Goal: Task Accomplishment & Management: Complete application form

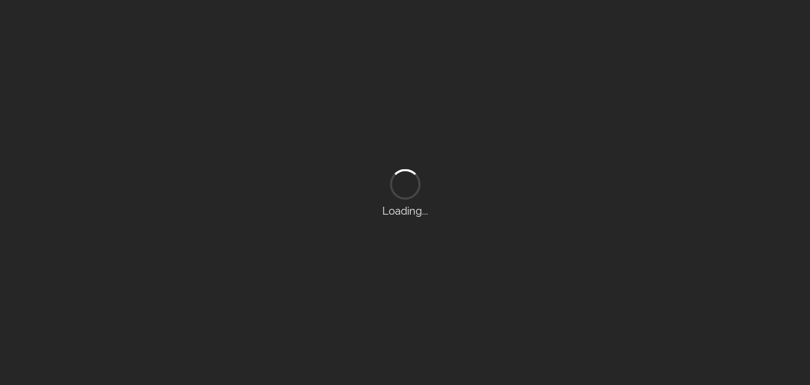
click at [448, 9] on div "Loading..." at bounding box center [405, 192] width 810 height 385
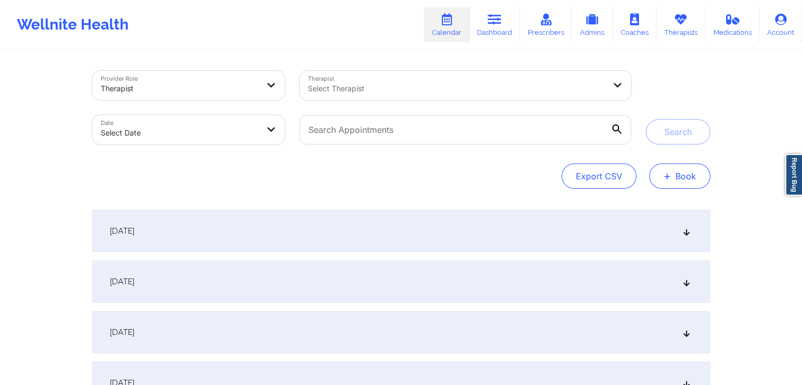
click at [682, 179] on button "+ Book" at bounding box center [679, 176] width 61 height 25
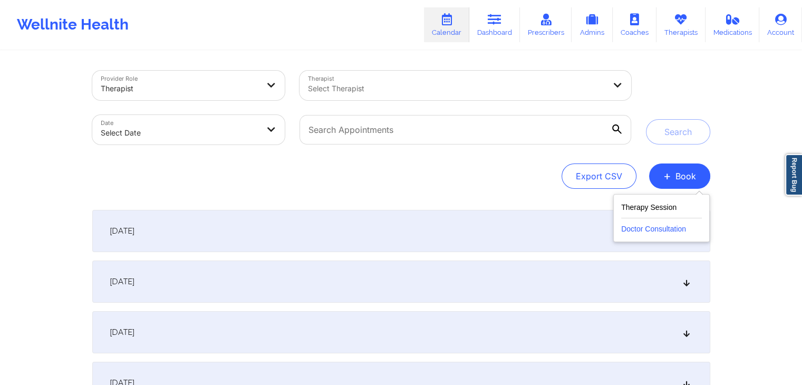
click at [659, 224] on button "Doctor Consultation" at bounding box center [661, 226] width 81 height 17
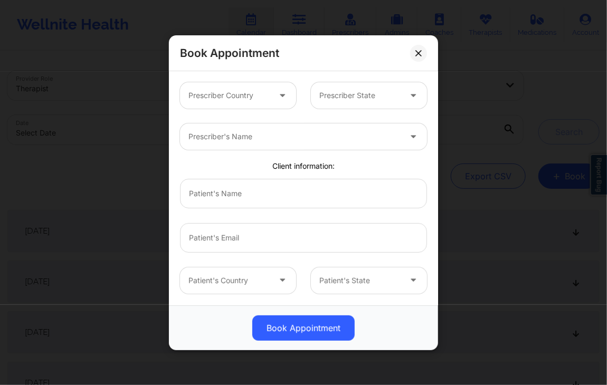
click at [332, 139] on div at bounding box center [294, 136] width 212 height 13
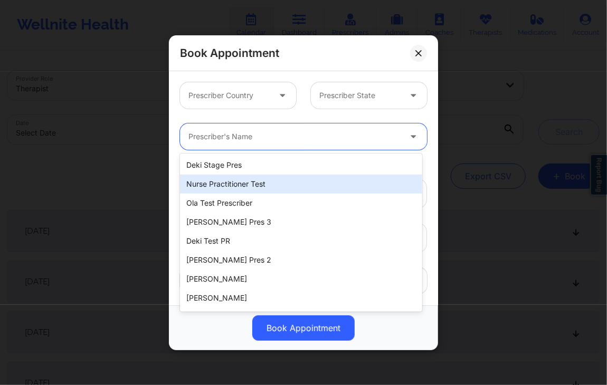
click at [277, 184] on div "Nurse Practitioner Test" at bounding box center [301, 184] width 242 height 19
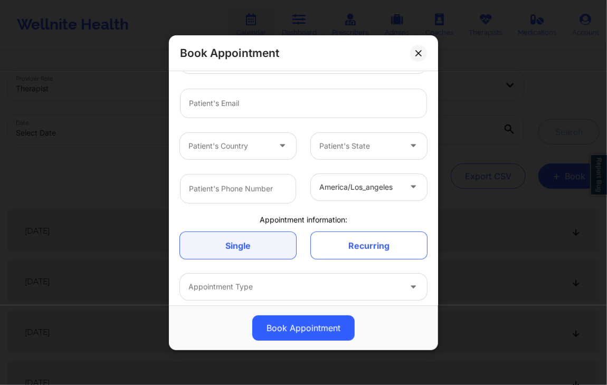
scroll to position [181, 0]
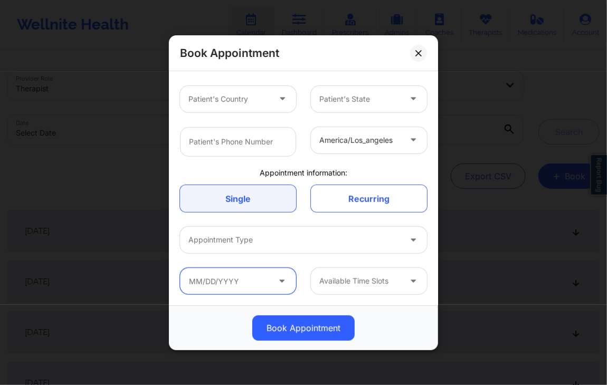
click at [249, 278] on input "text" at bounding box center [238, 281] width 116 height 26
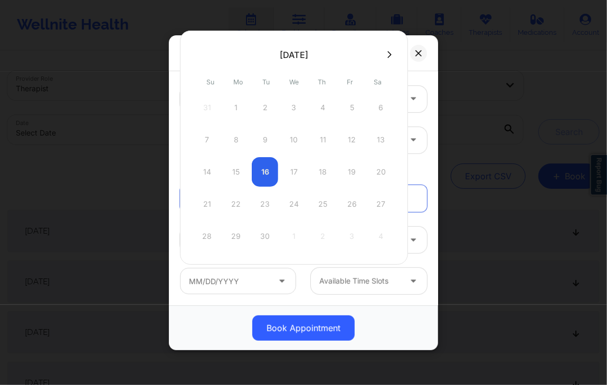
click at [303, 283] on div "Available Time Slots" at bounding box center [368, 281] width 131 height 26
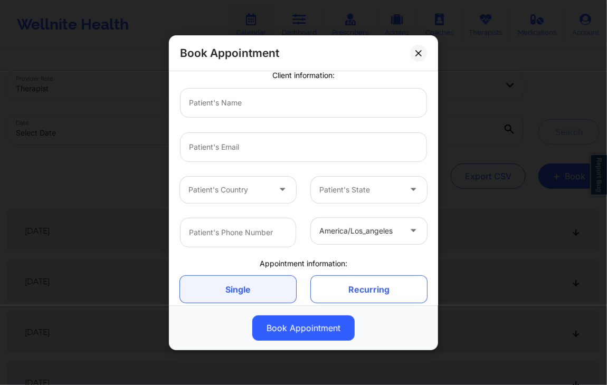
scroll to position [0, 0]
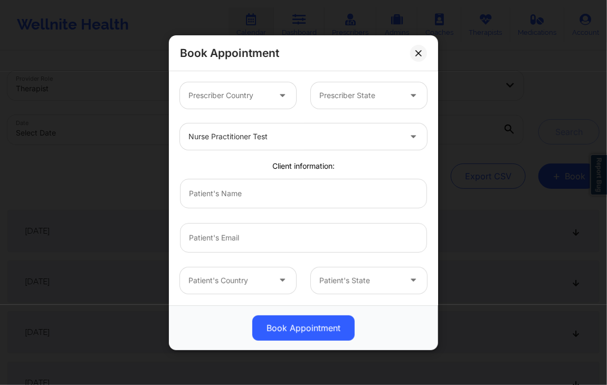
click at [296, 138] on div at bounding box center [294, 136] width 212 height 13
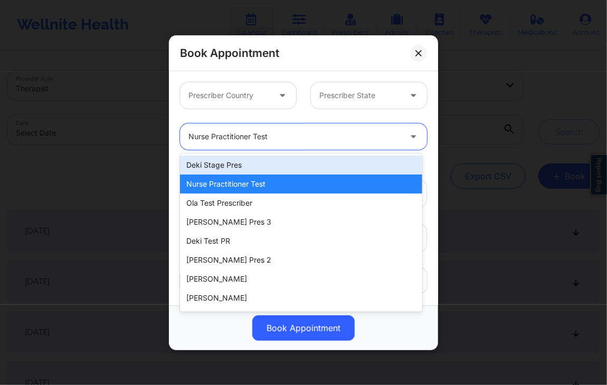
click at [289, 159] on div "Deki Stage Pres" at bounding box center [301, 165] width 242 height 19
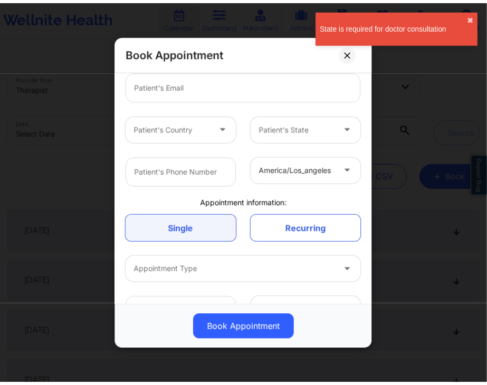
scroll to position [181, 0]
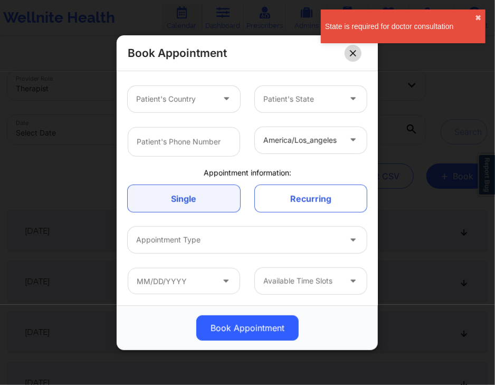
click at [358, 53] on button at bounding box center [352, 52] width 17 height 17
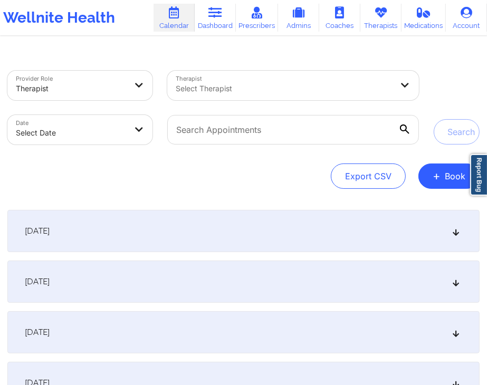
click at [380, 219] on div "[DATE]" at bounding box center [243, 231] width 472 height 42
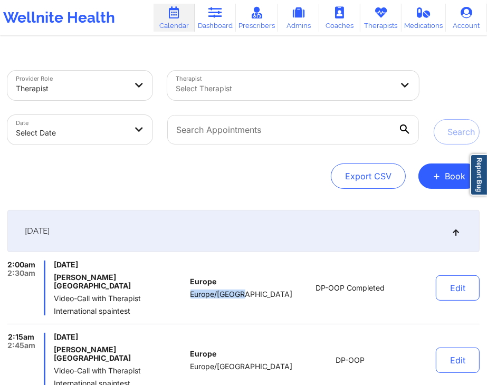
drag, startPoint x: 197, startPoint y: 290, endPoint x: 255, endPoint y: 287, distance: 58.6
click at [255, 287] on div "[GEOGRAPHIC_DATA] [GEOGRAPHIC_DATA]/[GEOGRAPHIC_DATA]" at bounding box center [241, 288] width 102 height 55
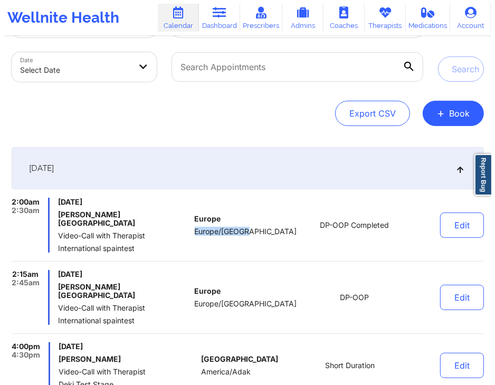
scroll to position [63, 0]
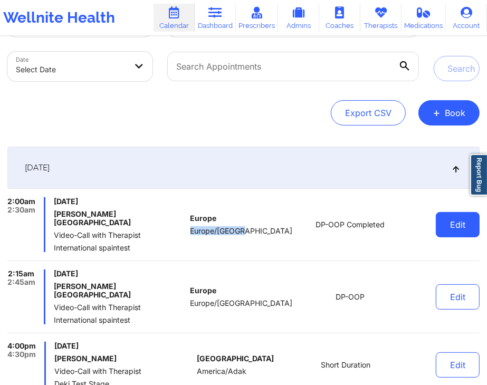
click at [444, 219] on button "Edit" at bounding box center [458, 224] width 44 height 25
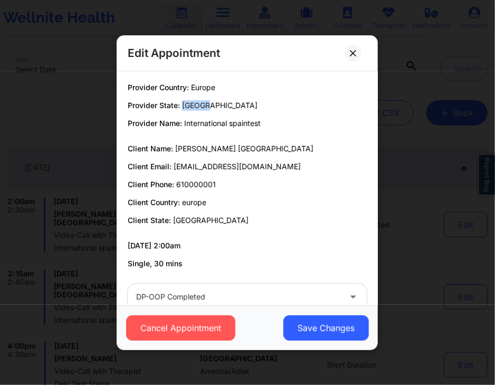
drag, startPoint x: 183, startPoint y: 107, endPoint x: 207, endPoint y: 107, distance: 24.3
click at [207, 107] on p "Provider State: [GEOGRAPHIC_DATA]" at bounding box center [247, 105] width 239 height 11
drag, startPoint x: 184, startPoint y: 201, endPoint x: 210, endPoint y: 204, distance: 26.6
click at [210, 204] on p "Client Country: [GEOGRAPHIC_DATA]" at bounding box center [247, 202] width 239 height 11
drag, startPoint x: 183, startPoint y: 104, endPoint x: 214, endPoint y: 105, distance: 31.7
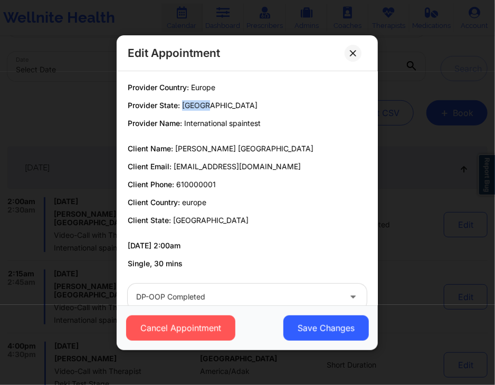
click at [214, 105] on p "Provider State: [GEOGRAPHIC_DATA]" at bounding box center [247, 105] width 239 height 11
